Goal: Task Accomplishment & Management: Manage account settings

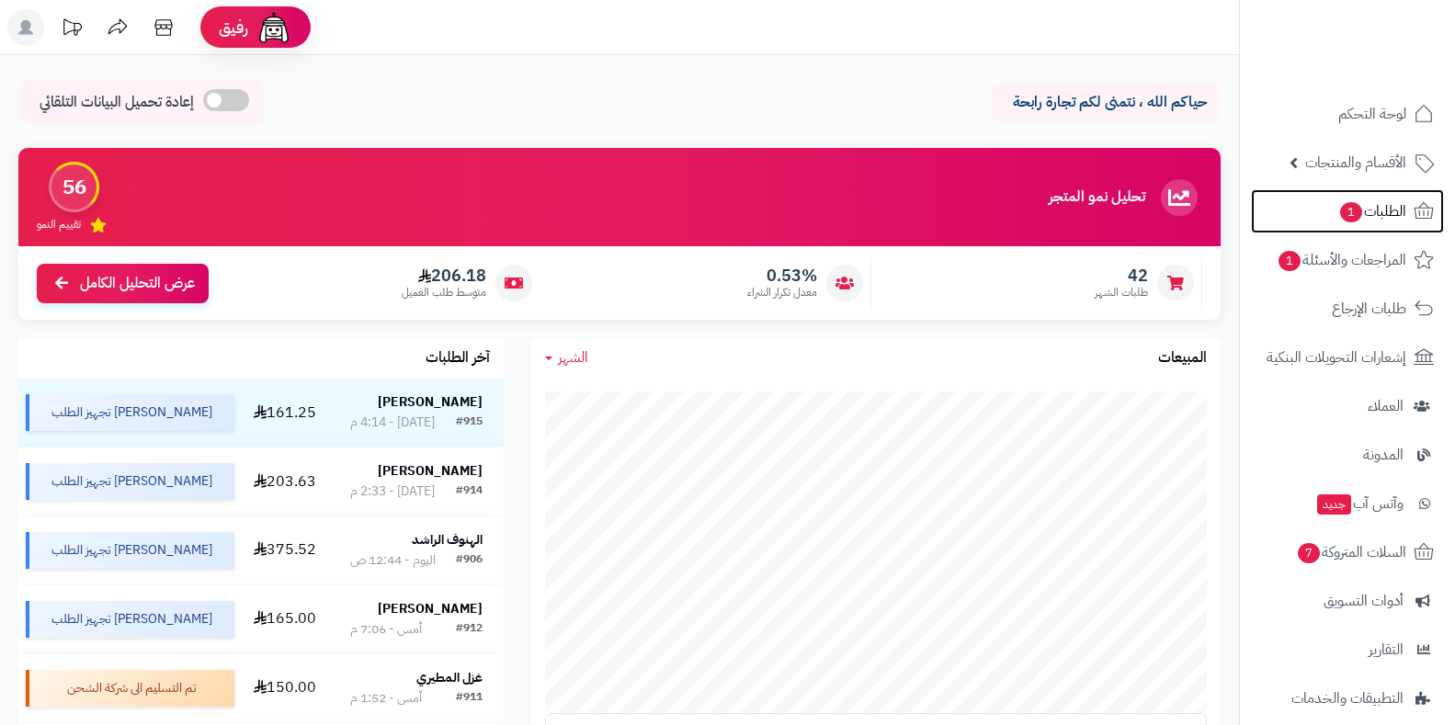
click at [1314, 213] on link "الطلبات 1" at bounding box center [1347, 211] width 193 height 44
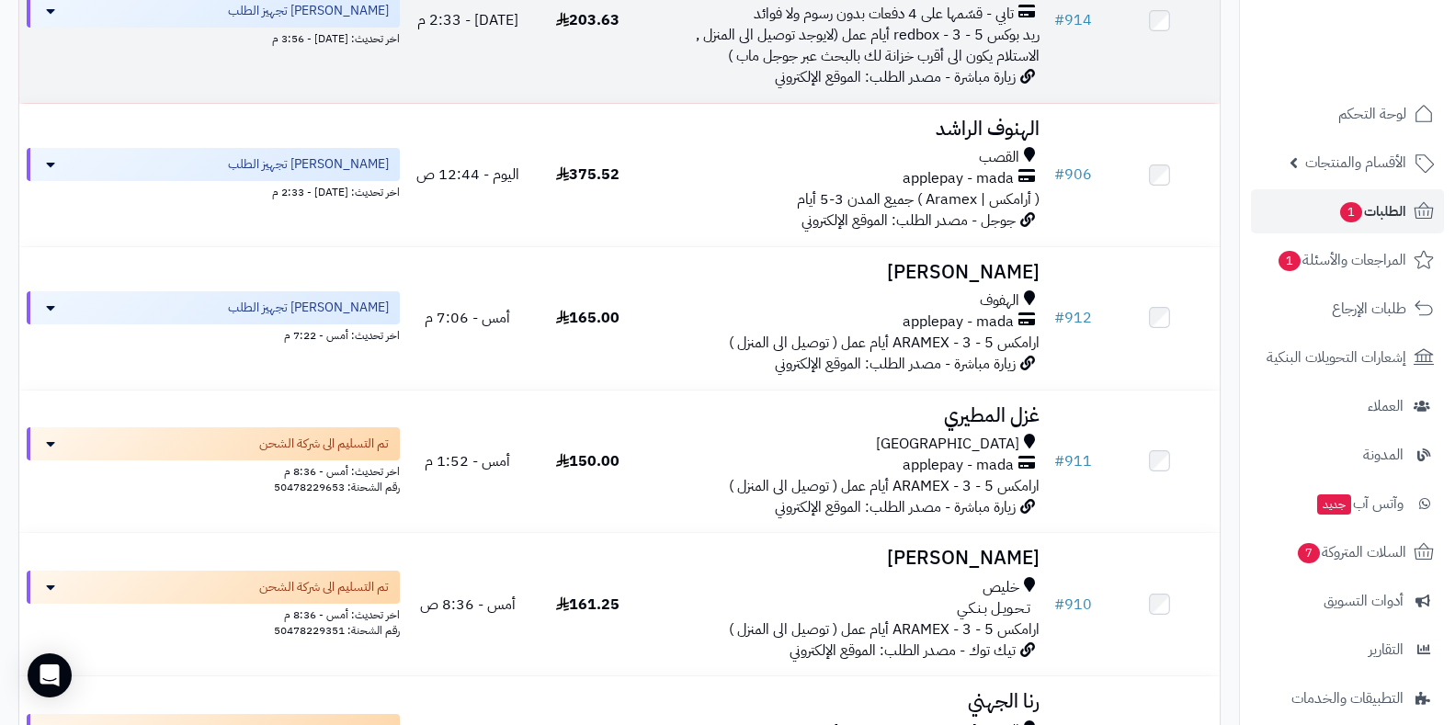
scroll to position [460, 0]
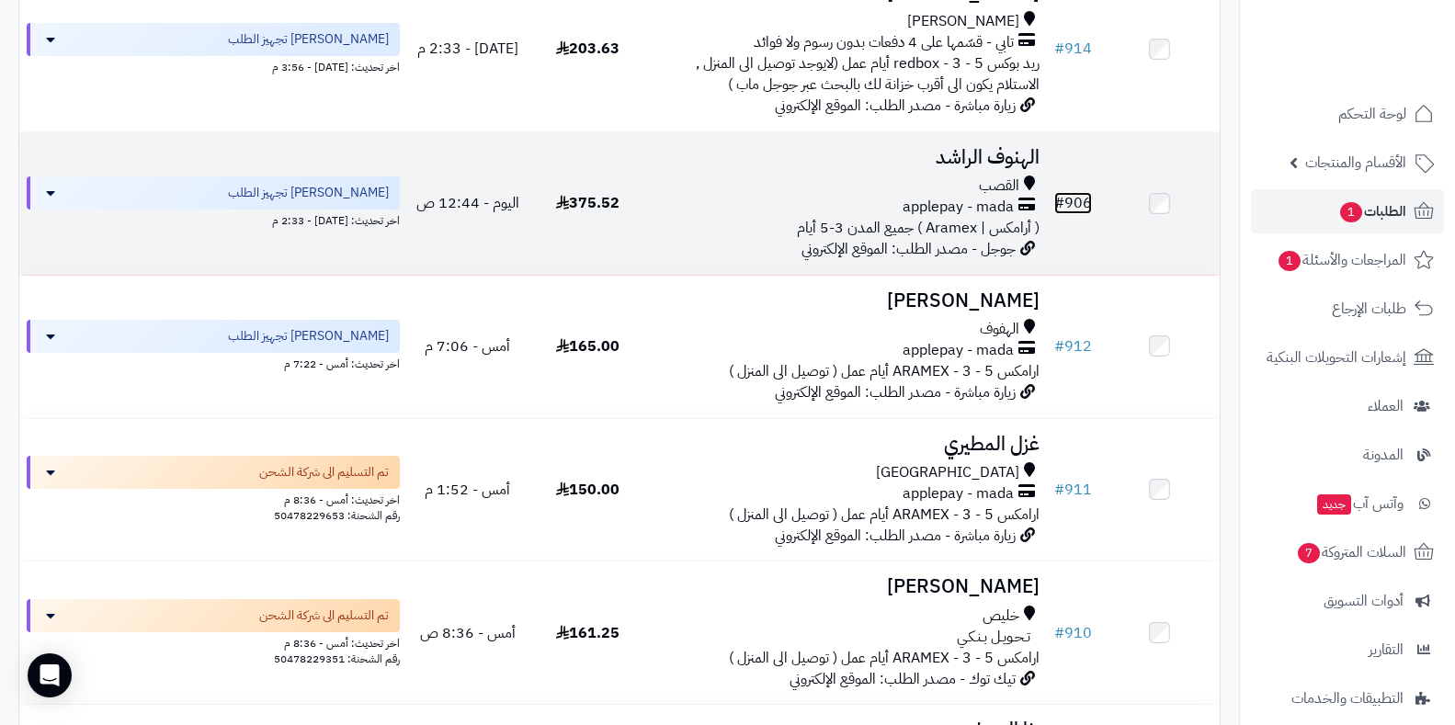
drag, startPoint x: 1077, startPoint y: 360, endPoint x: 1068, endPoint y: 211, distance: 150.1
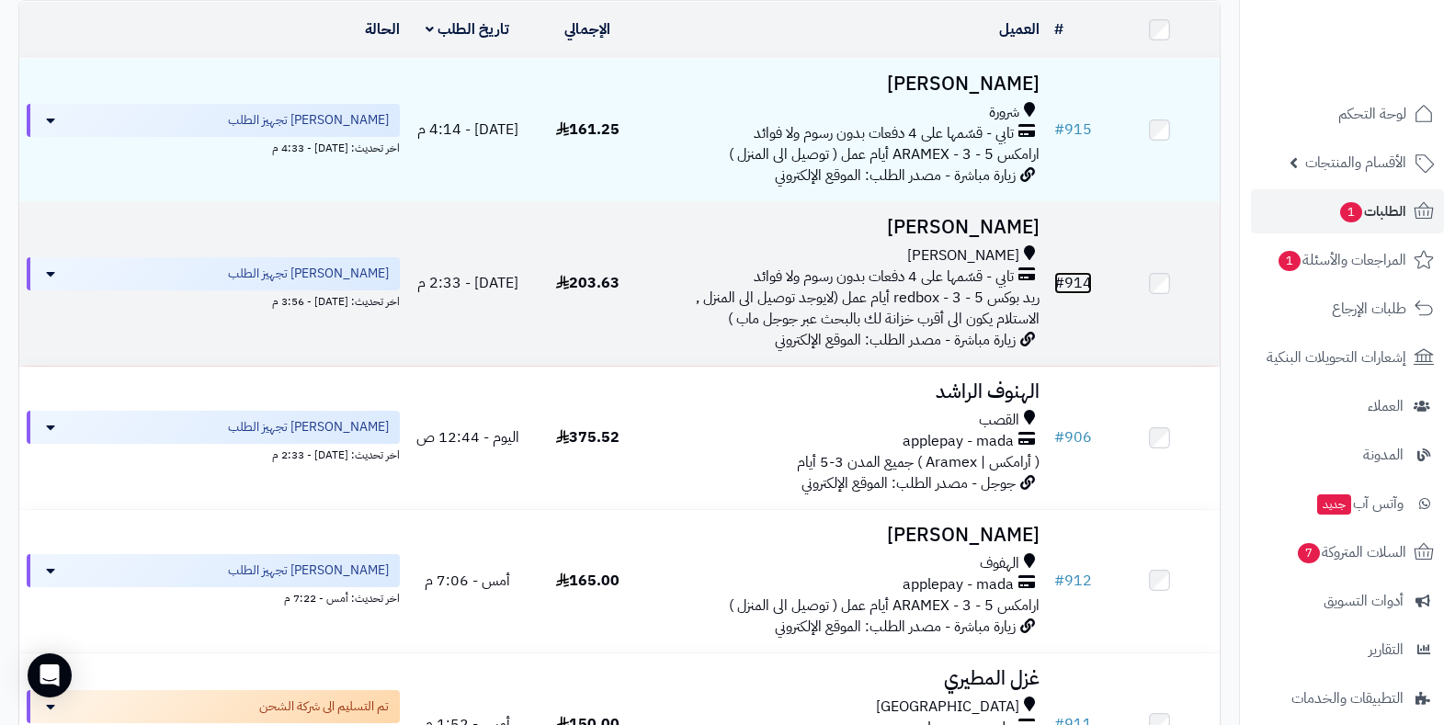
scroll to position [184, 0]
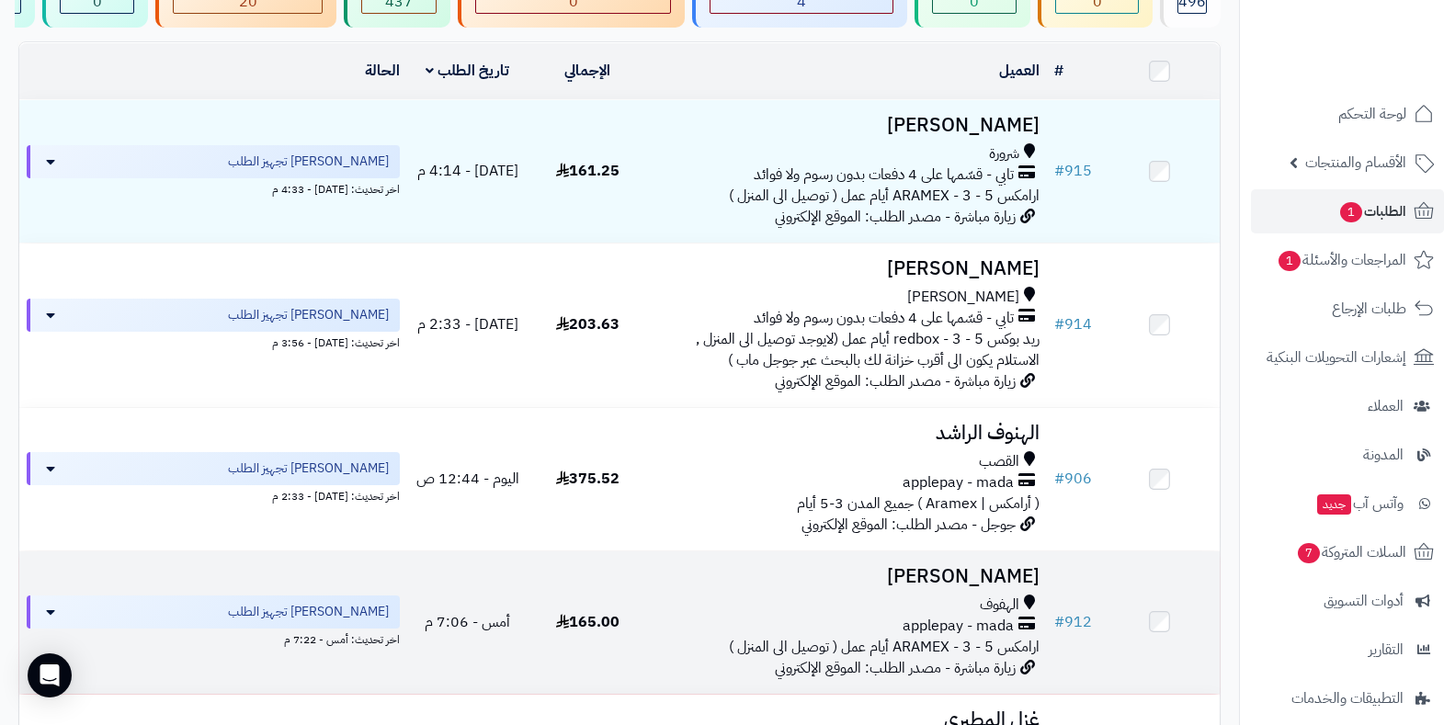
click at [1006, 657] on span "ارامكس ARAMEX - 3 - 5 أيام عمل ( توصيل الى المنزل )" at bounding box center [884, 647] width 311 height 22
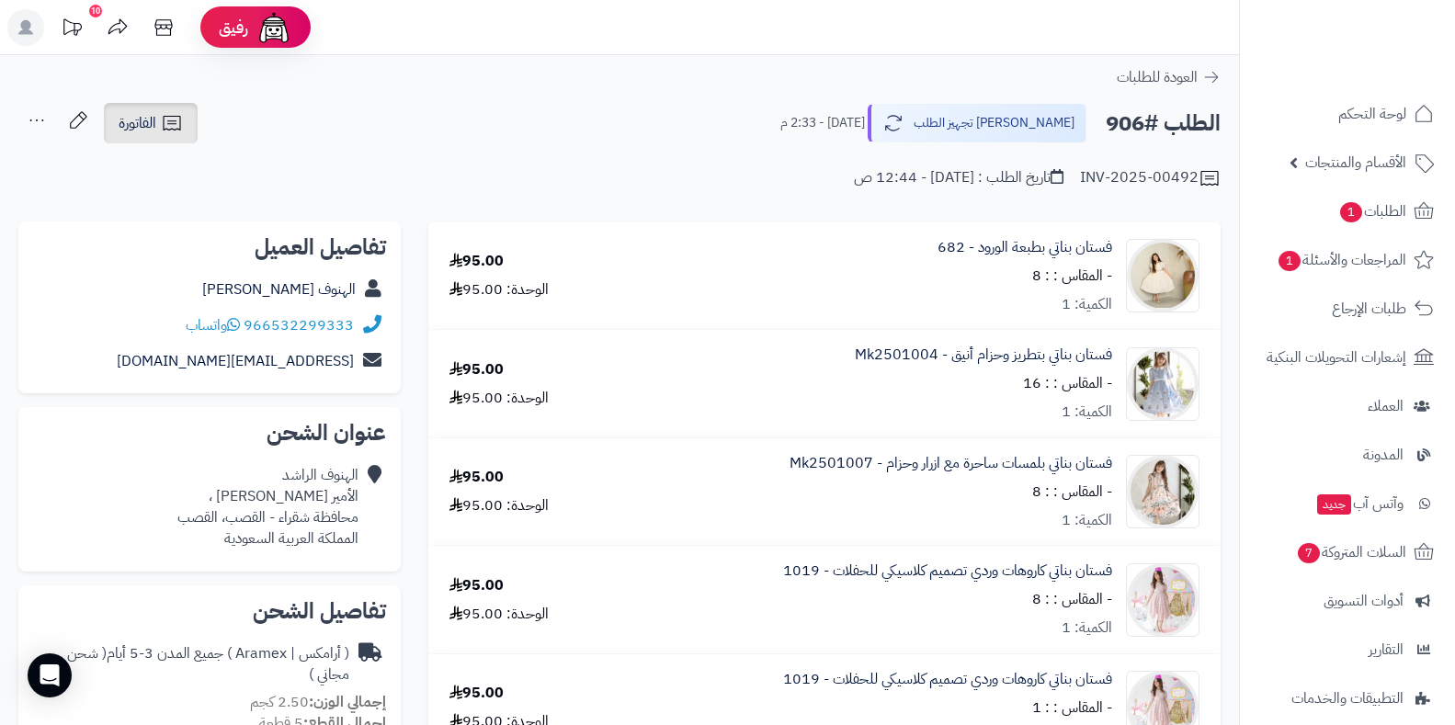
click at [164, 125] on icon at bounding box center [172, 123] width 22 height 22
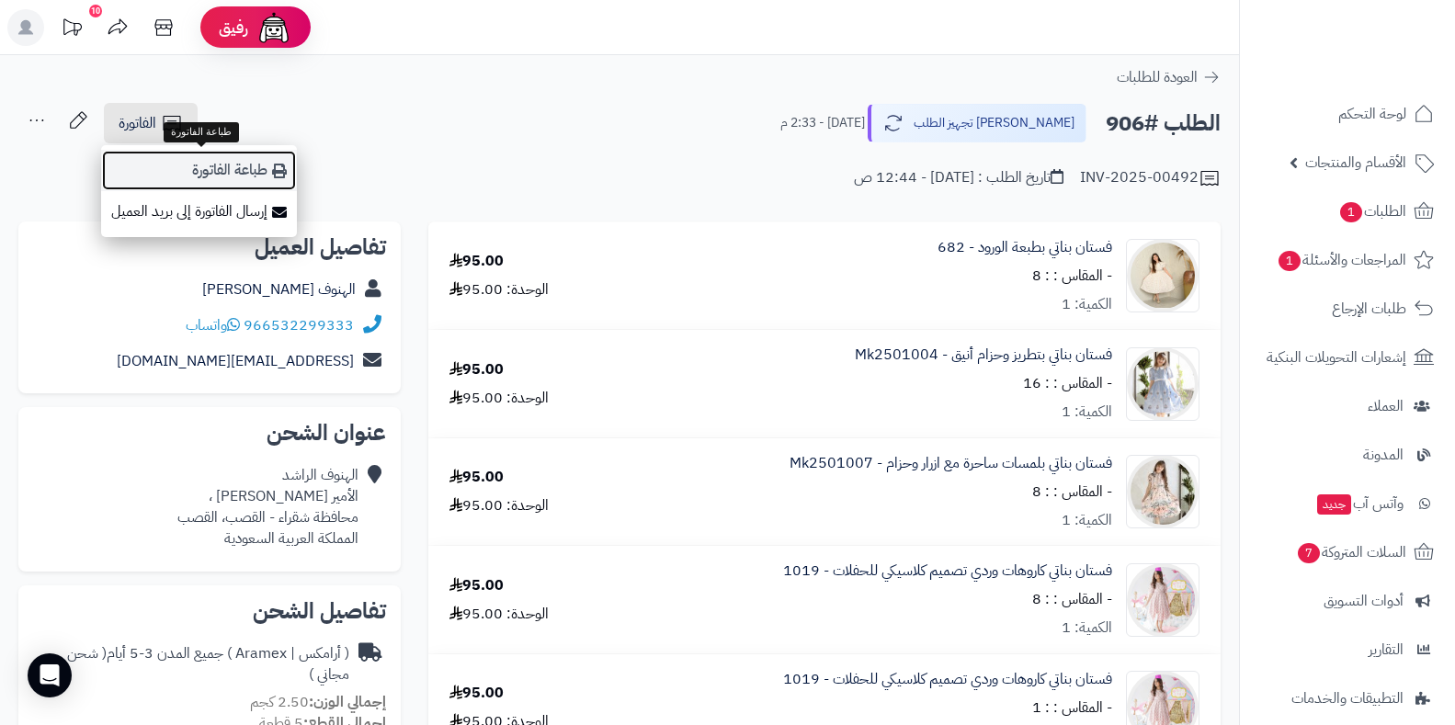
click at [201, 158] on link "طباعة الفاتورة" at bounding box center [199, 170] width 196 height 41
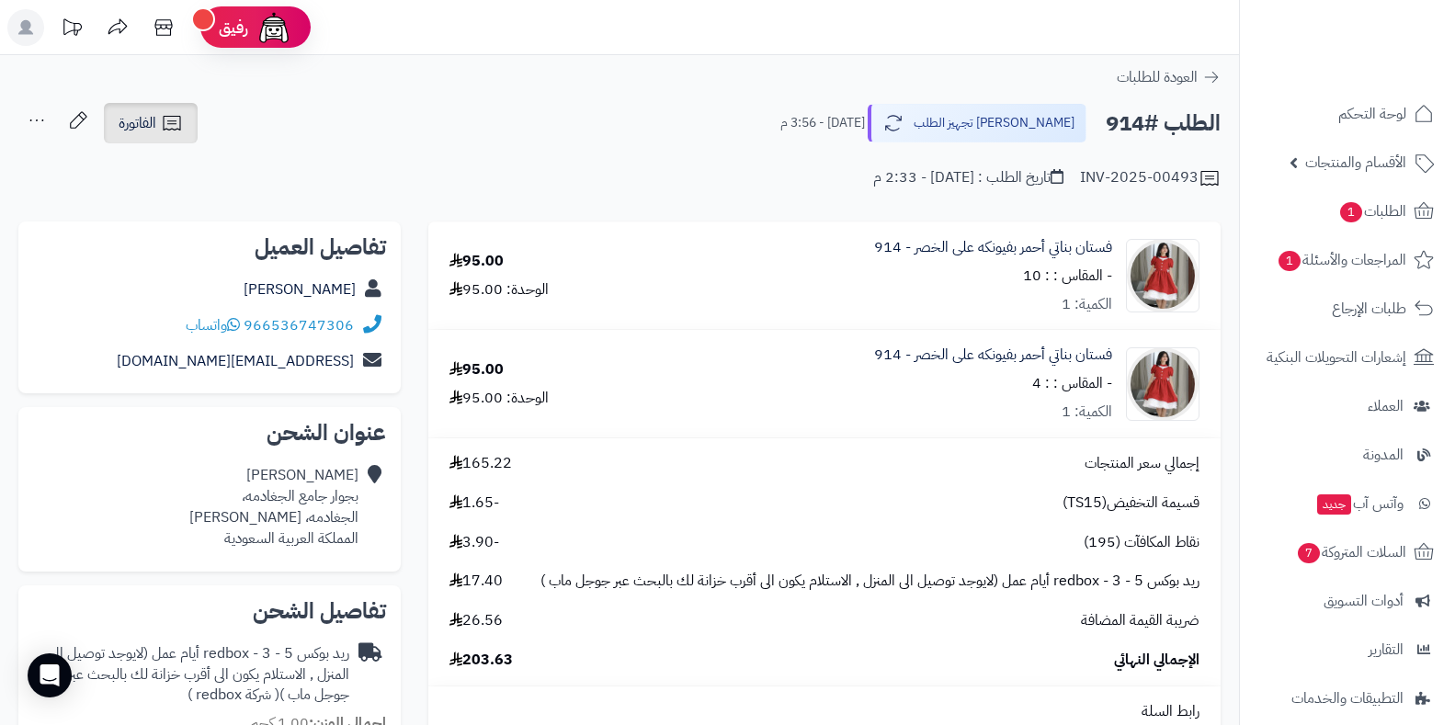
click at [128, 136] on link "الفاتورة" at bounding box center [151, 123] width 94 height 40
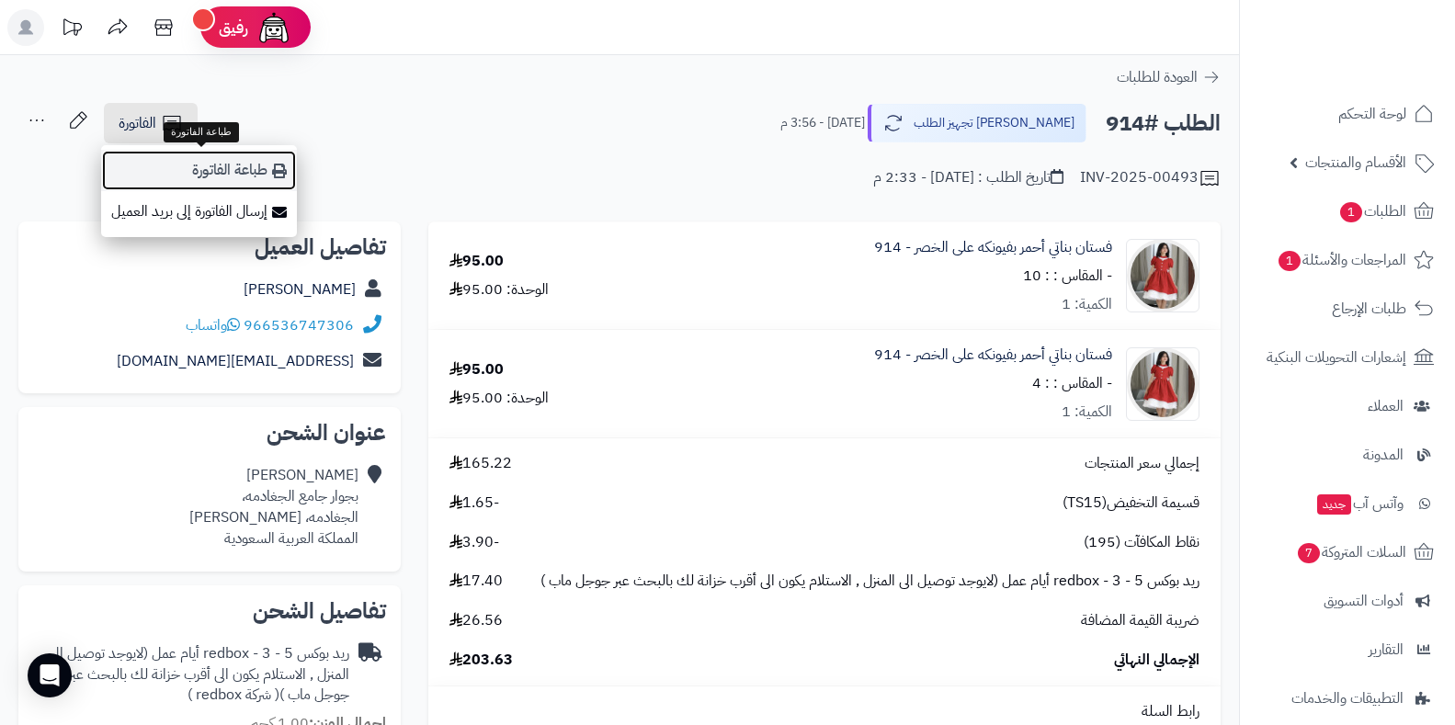
click at [177, 164] on link "طباعة الفاتورة" at bounding box center [199, 170] width 196 height 41
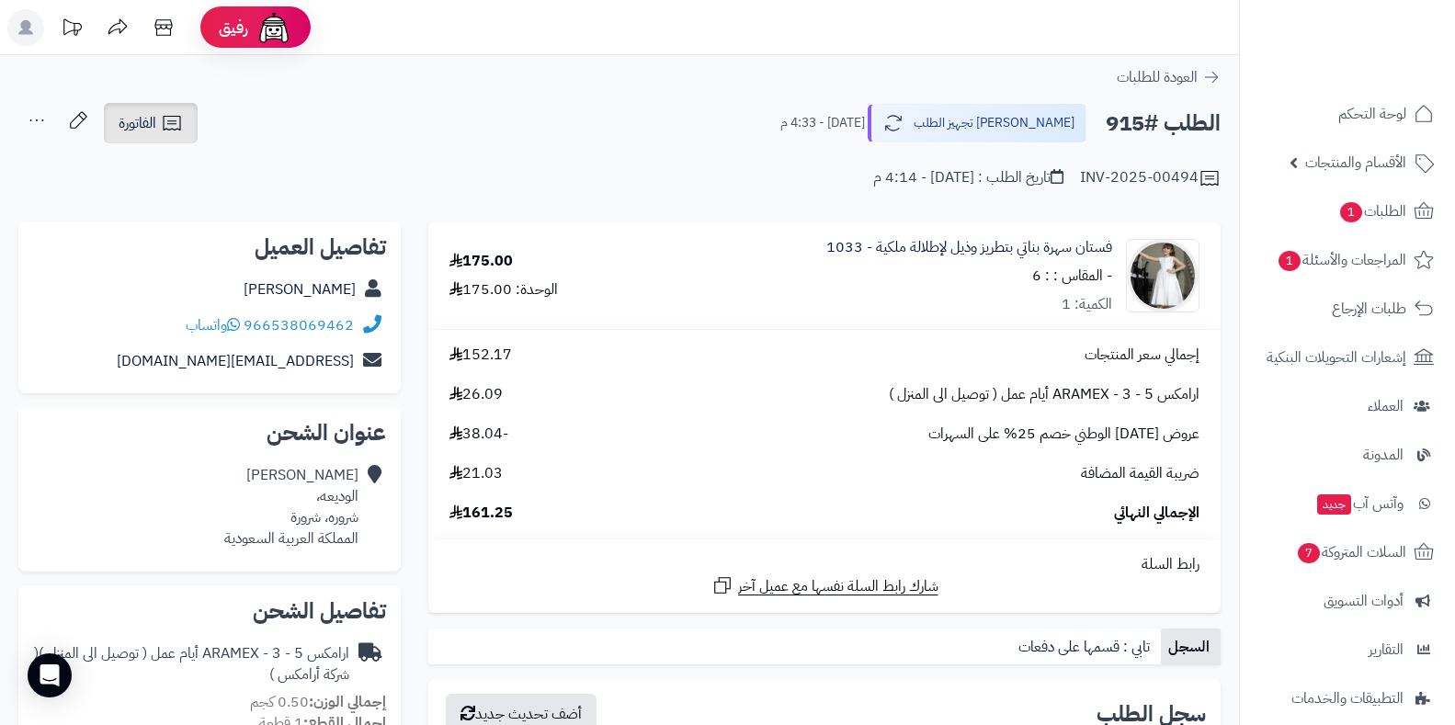
click at [186, 121] on link "الفاتورة" at bounding box center [151, 123] width 94 height 40
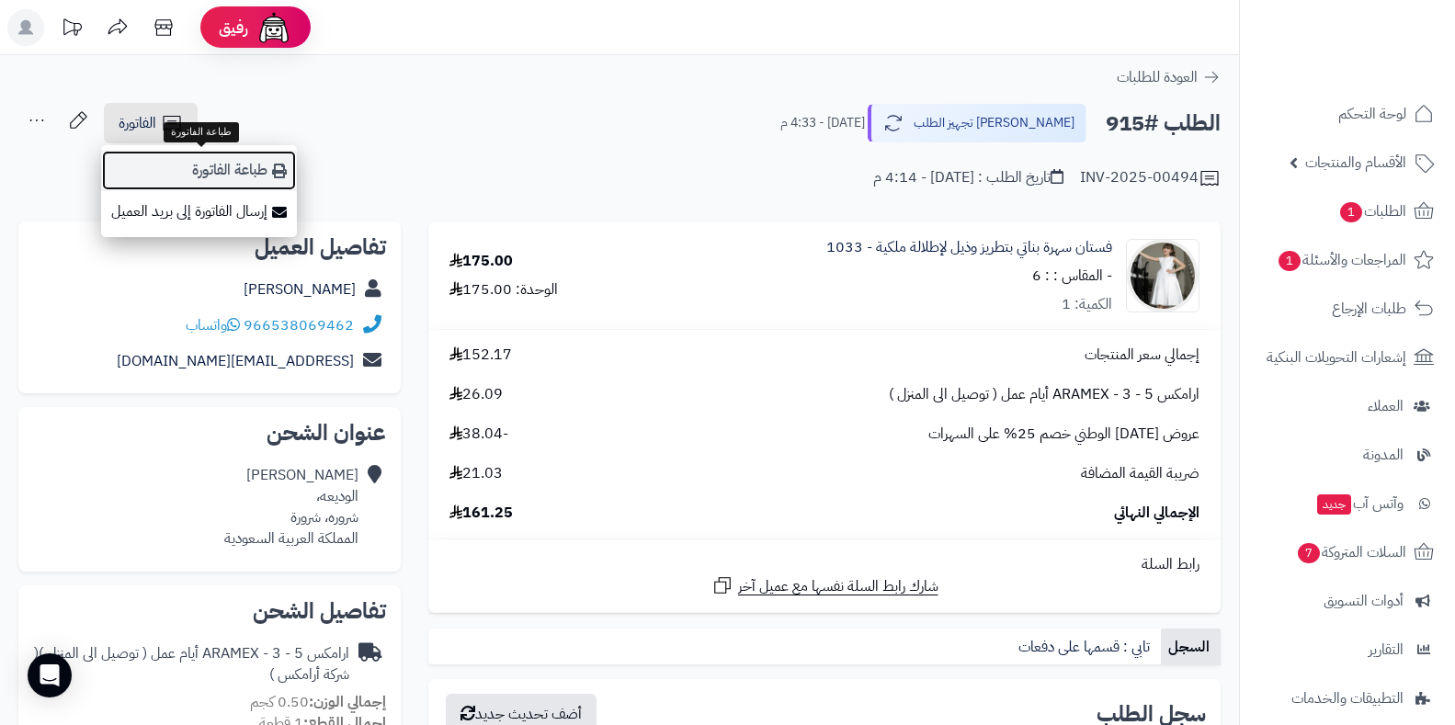
click at [215, 156] on link "طباعة الفاتورة" at bounding box center [199, 170] width 196 height 41
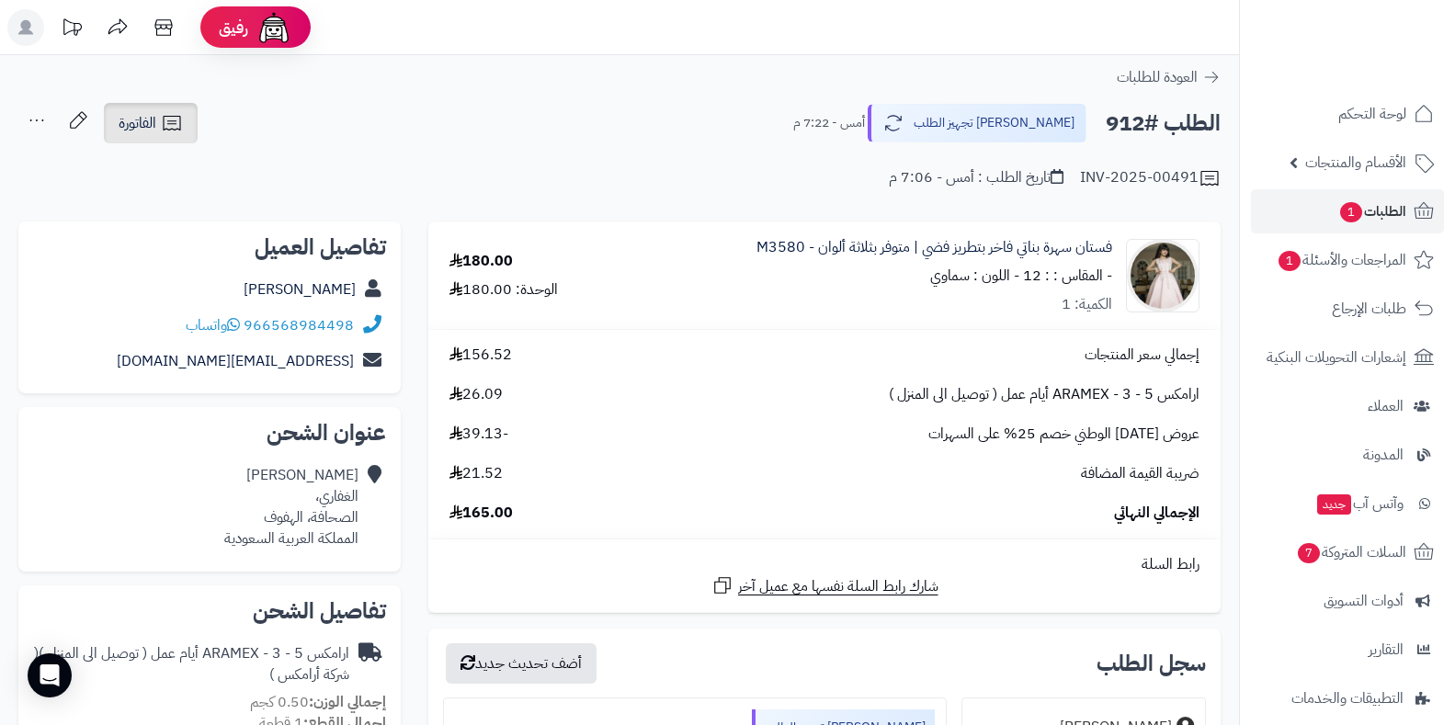
click at [157, 130] on link "الفاتورة" at bounding box center [151, 123] width 94 height 40
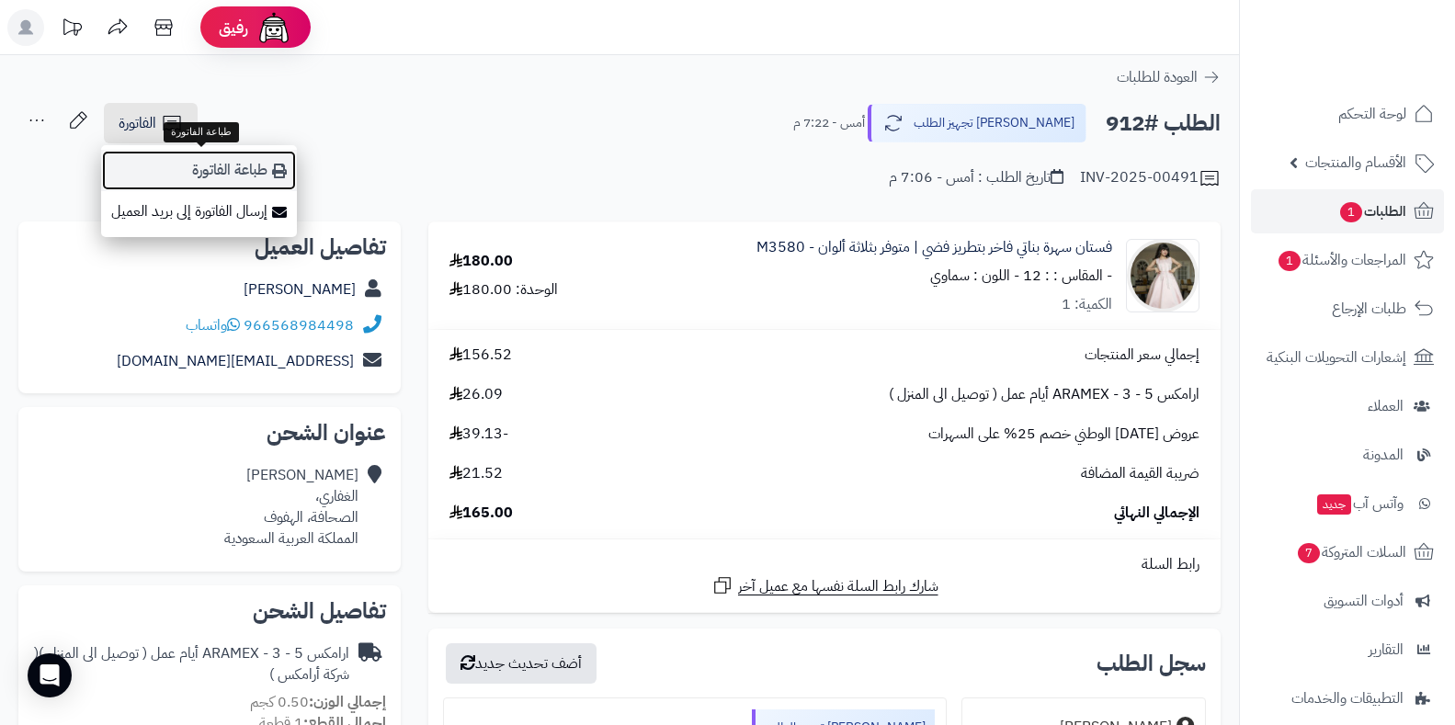
click at [242, 175] on link "طباعة الفاتورة" at bounding box center [199, 170] width 196 height 41
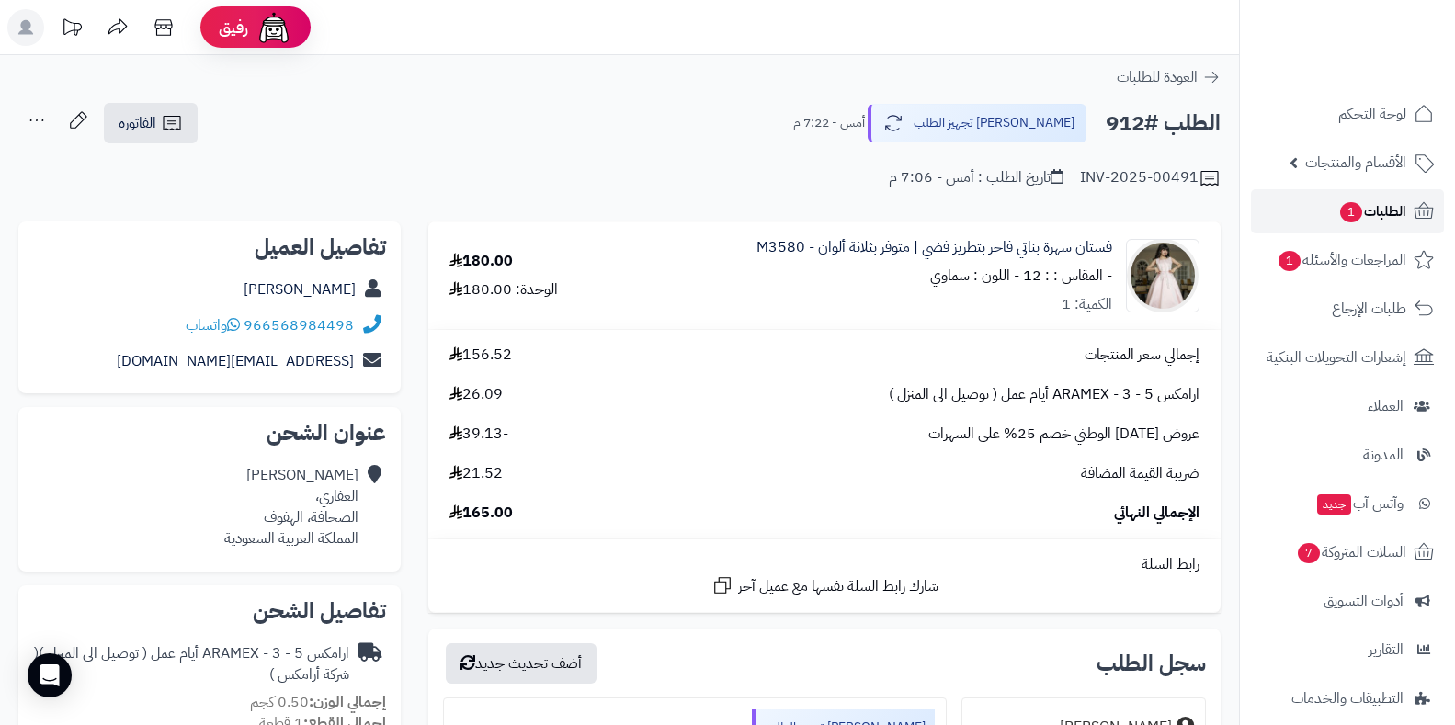
click at [1286, 201] on link "الطلبات 1" at bounding box center [1347, 211] width 193 height 44
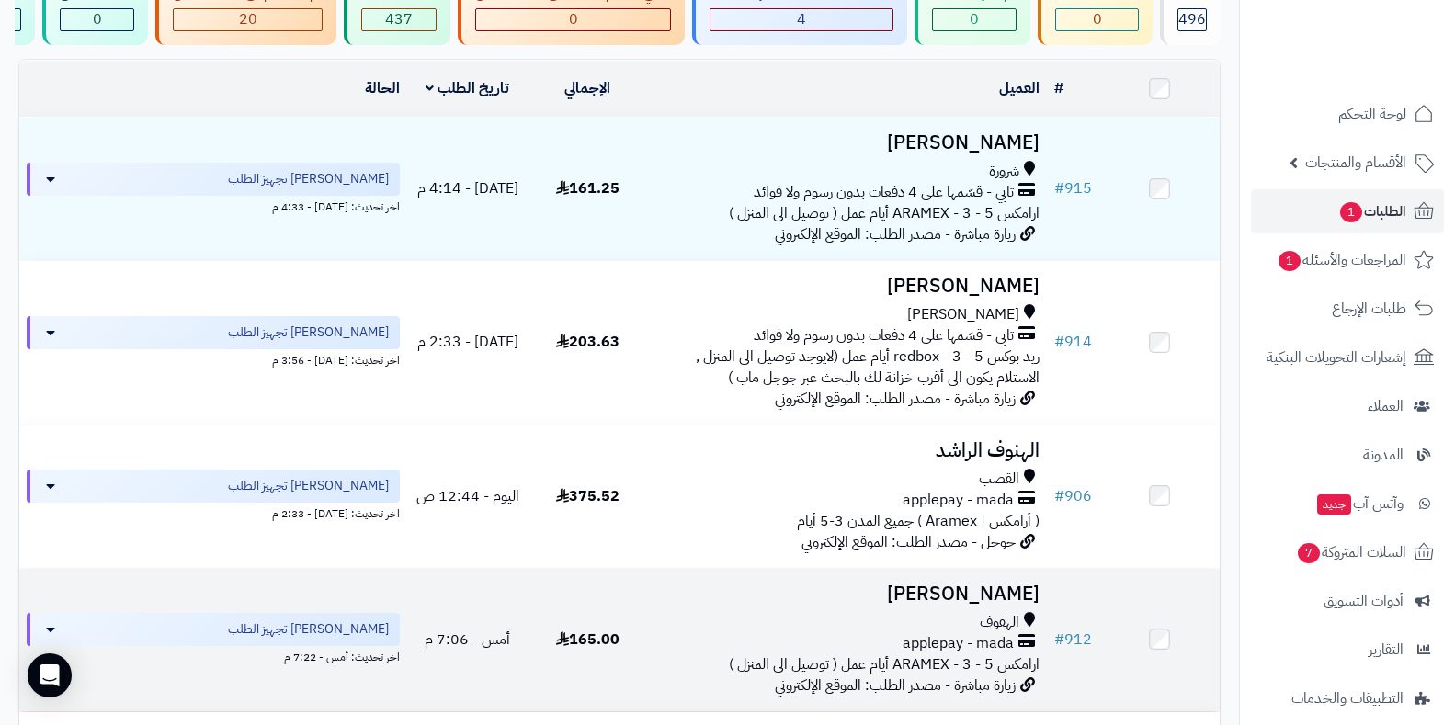
scroll to position [92, 0]
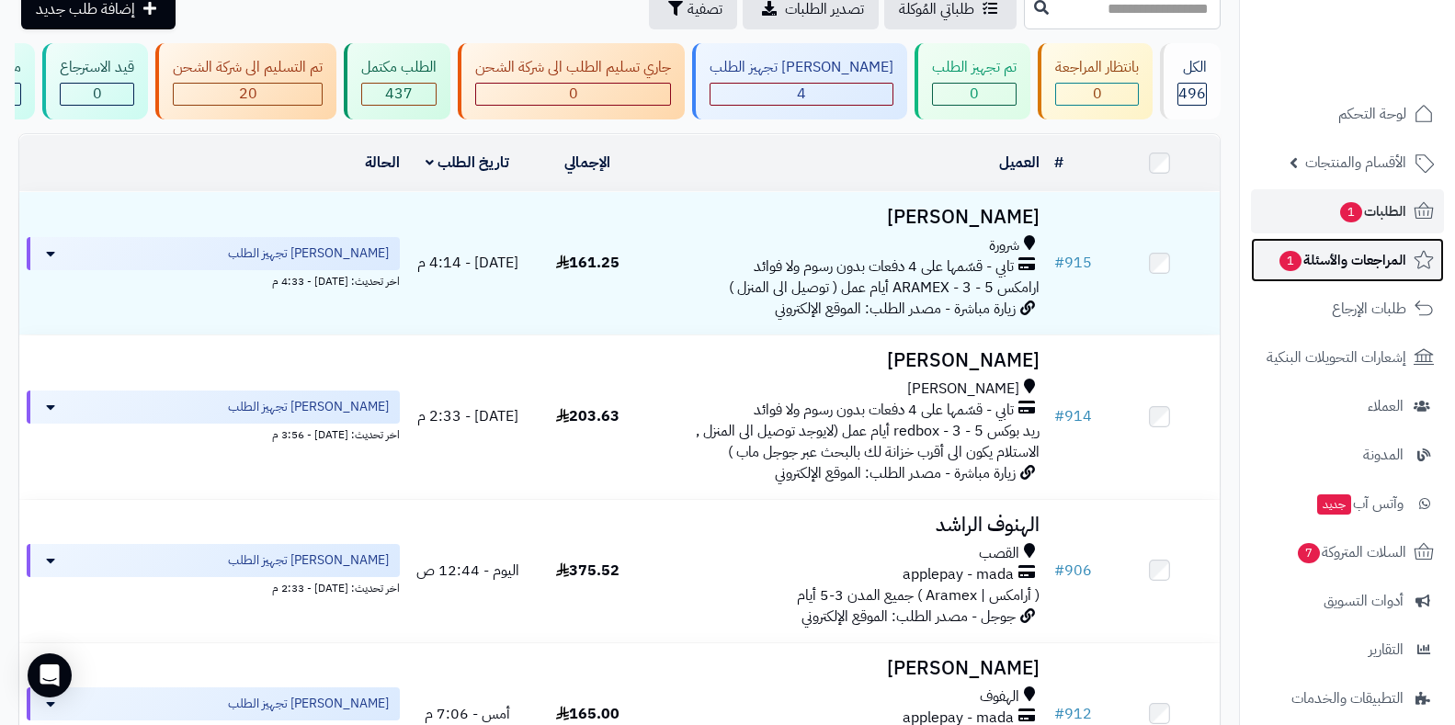
click at [1323, 255] on span "المراجعات والأسئلة 1" at bounding box center [1342, 260] width 129 height 26
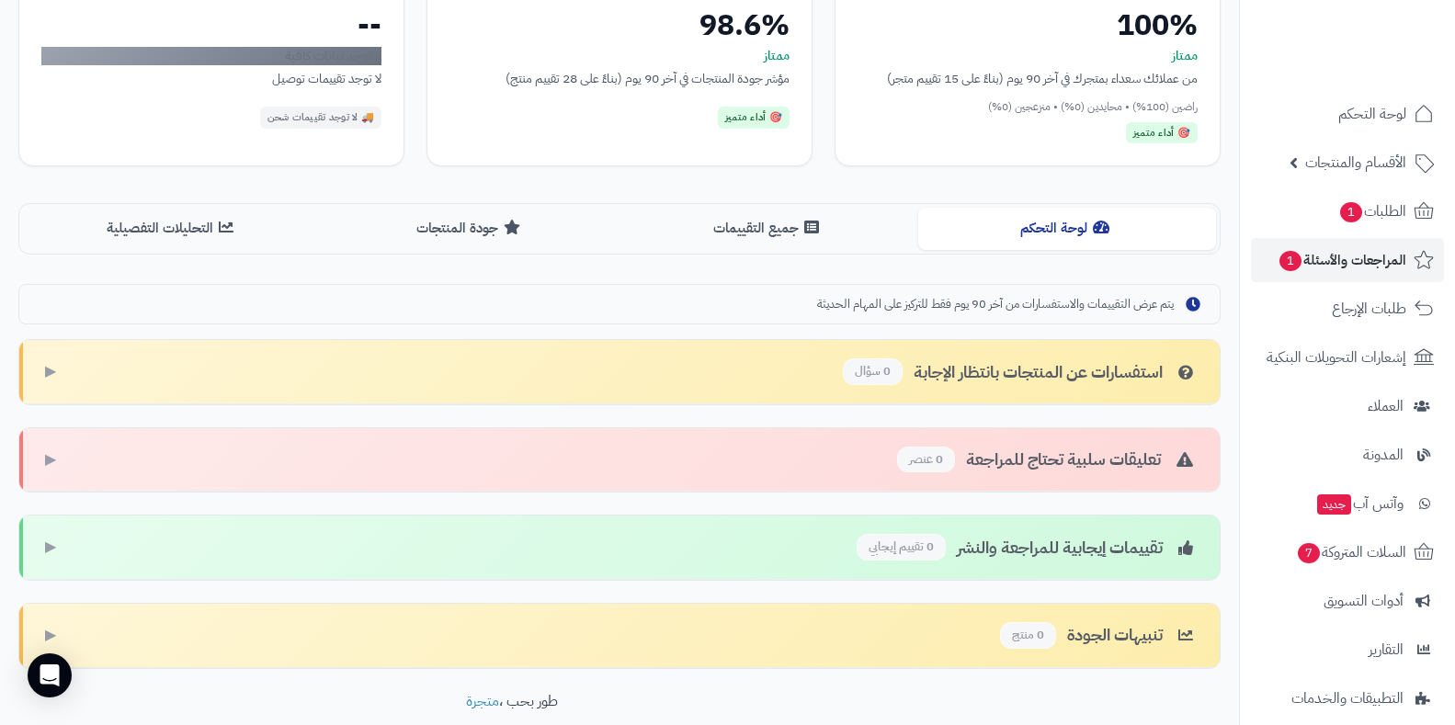
scroll to position [364, 0]
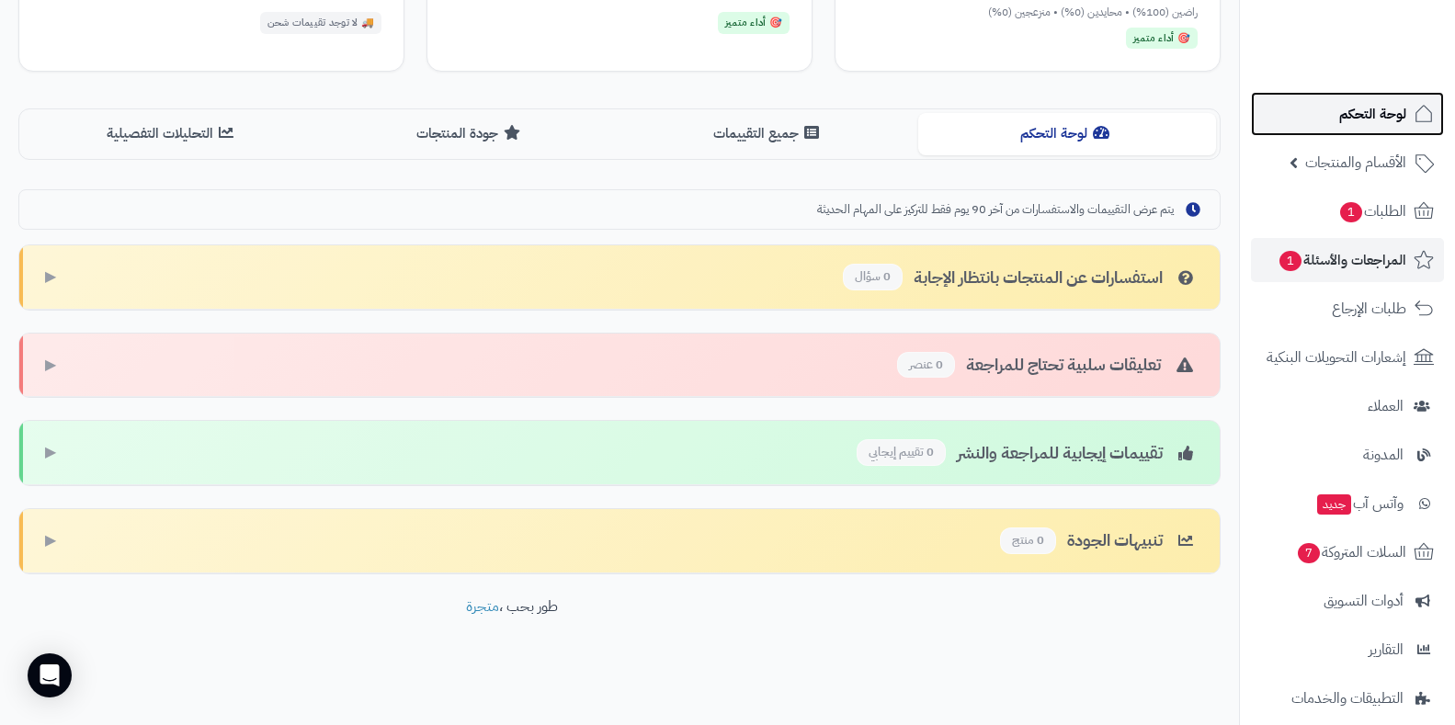
click at [1353, 100] on link "لوحة التحكم" at bounding box center [1347, 114] width 193 height 44
